Goal: Information Seeking & Learning: Find specific fact

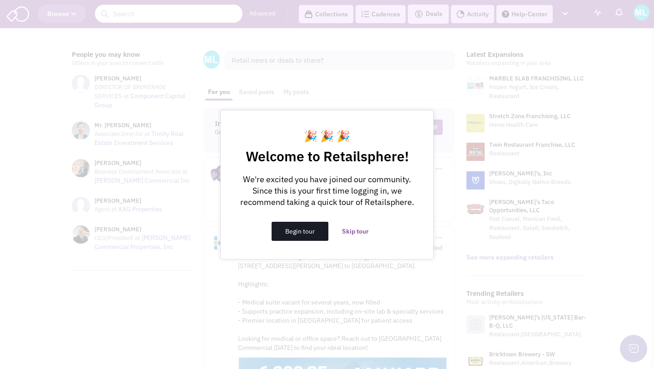
click at [303, 230] on button "Begin tour" at bounding box center [300, 231] width 57 height 19
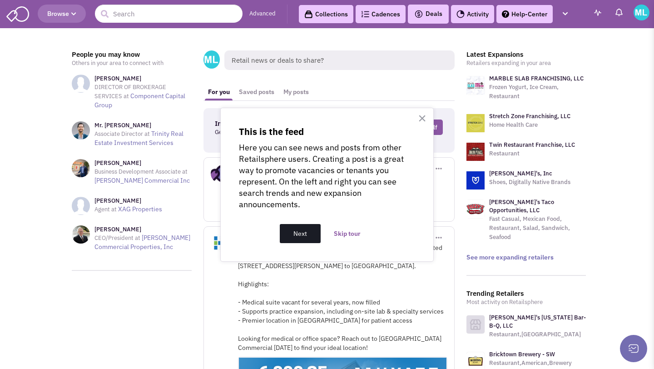
click at [303, 230] on button "Next" at bounding box center [300, 233] width 41 height 19
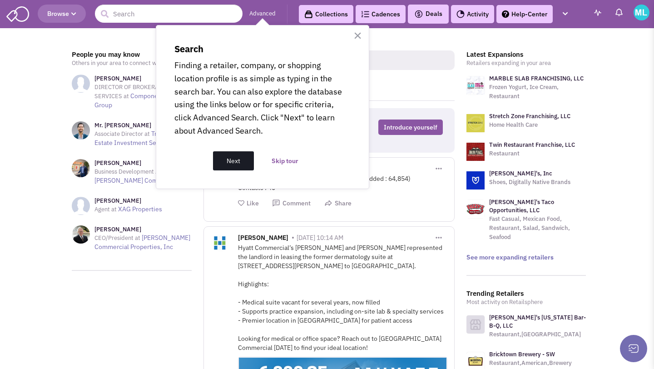
click at [223, 157] on button "Next" at bounding box center [233, 160] width 41 height 19
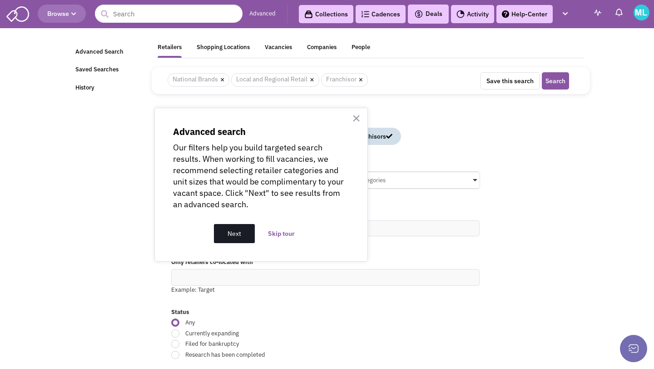
click at [228, 232] on button "Next" at bounding box center [234, 233] width 41 height 19
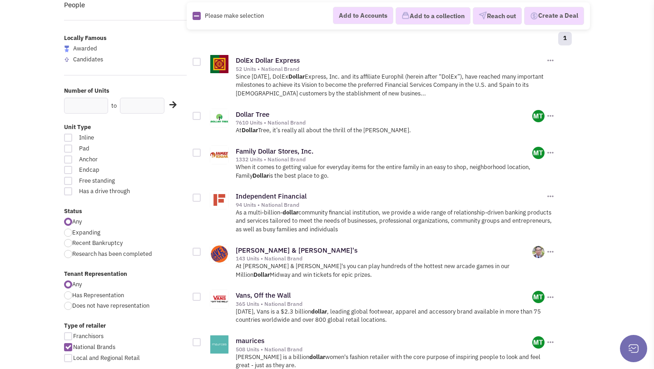
scroll to position [91, 0]
click at [69, 306] on div at bounding box center [68, 306] width 8 height 8
click at [72, 306] on input "Does not have representation" at bounding box center [75, 307] width 6 height 6
radio input "true"
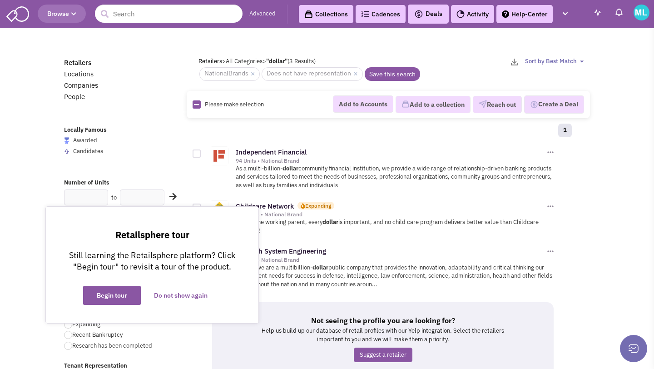
click at [167, 178] on label "Number of Units" at bounding box center [125, 182] width 123 height 9
click at [108, 296] on button "Begin tour" at bounding box center [111, 295] width 57 height 19
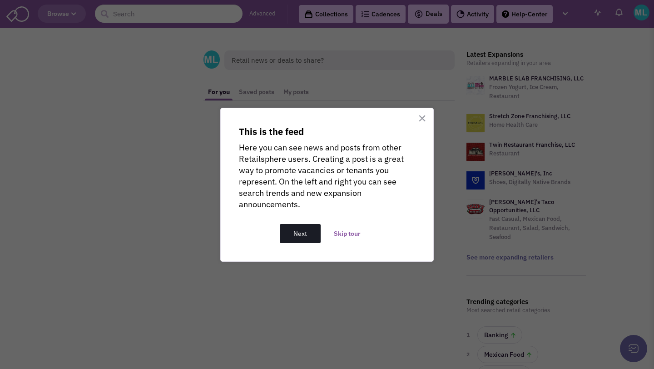
click at [307, 227] on button "Next" at bounding box center [300, 233] width 41 height 19
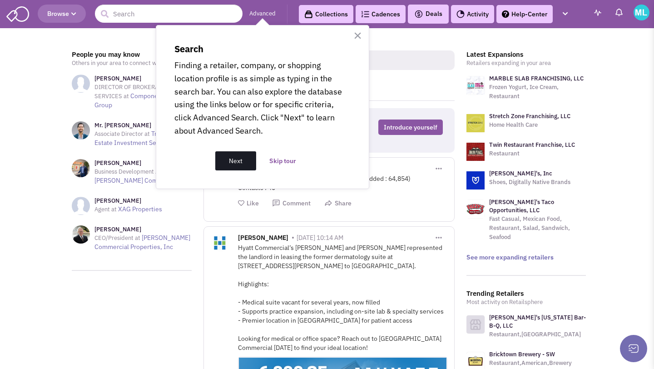
click at [243, 170] on button "Next" at bounding box center [235, 160] width 41 height 19
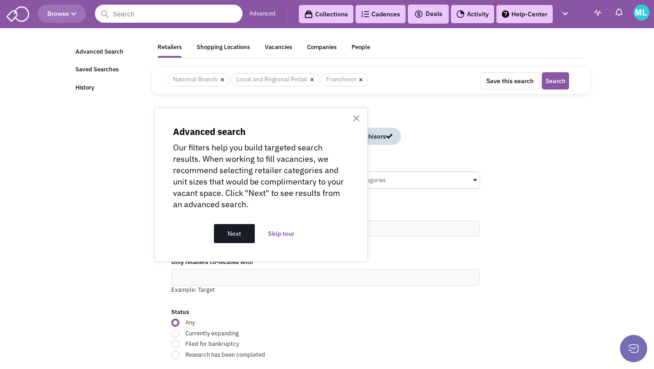
click at [248, 236] on button "Next" at bounding box center [234, 233] width 41 height 19
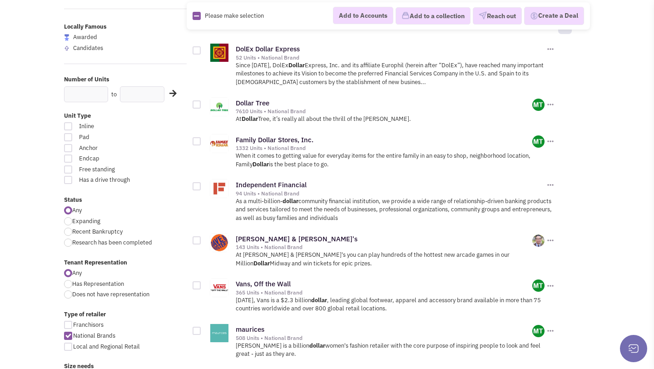
scroll to position [108, 0]
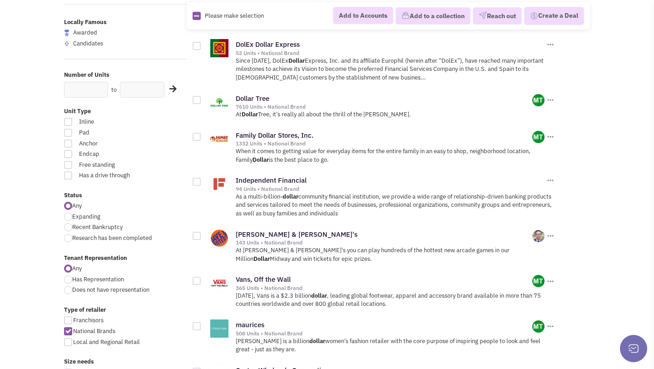
click at [67, 291] on div at bounding box center [68, 290] width 8 height 8
click at [72, 291] on input "Does not have representation" at bounding box center [75, 290] width 6 height 6
radio input "true"
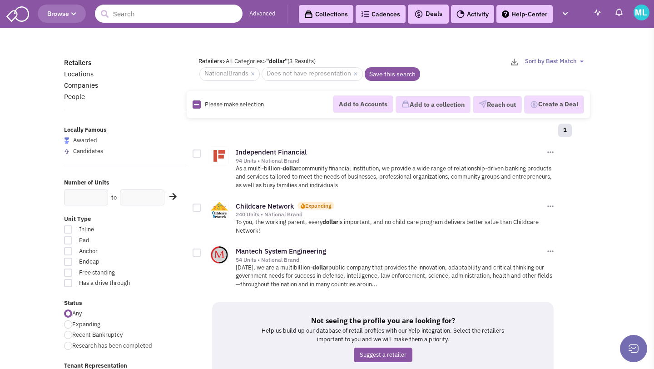
click at [23, 16] on img at bounding box center [17, 13] width 23 height 17
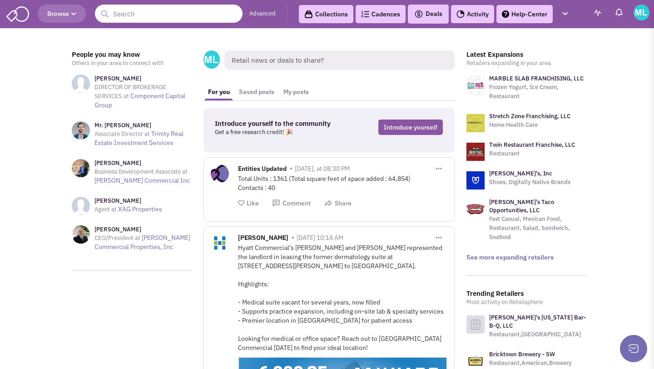
click at [169, 18] on input "text" at bounding box center [169, 14] width 148 height 18
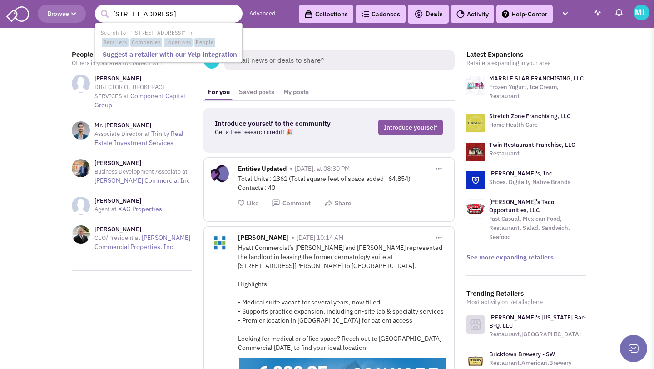
type input "329 n hwy 67"
click at [98, 7] on button "submit" at bounding box center [105, 14] width 14 height 14
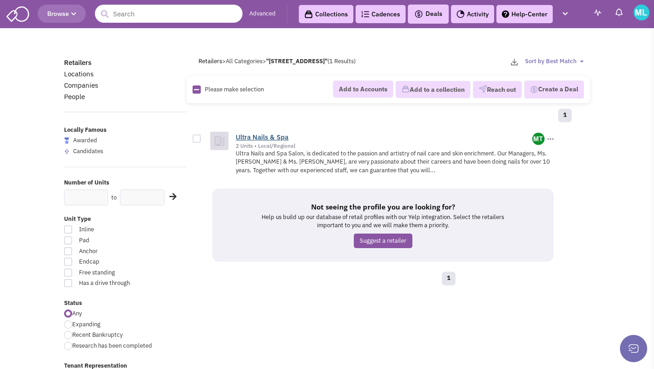
click at [245, 135] on link "Ultra Nails & Spa" at bounding box center [262, 137] width 53 height 9
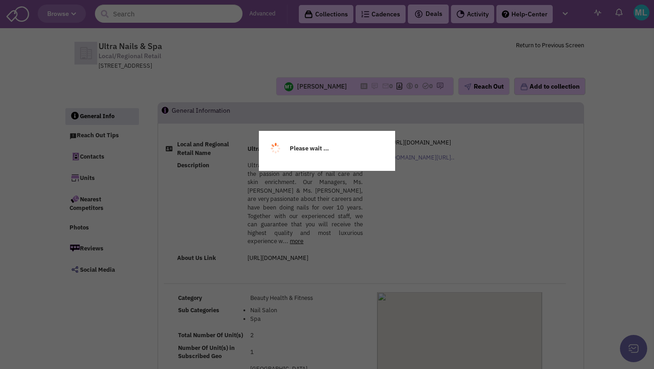
select select
